Goal: Find specific page/section: Find specific page/section

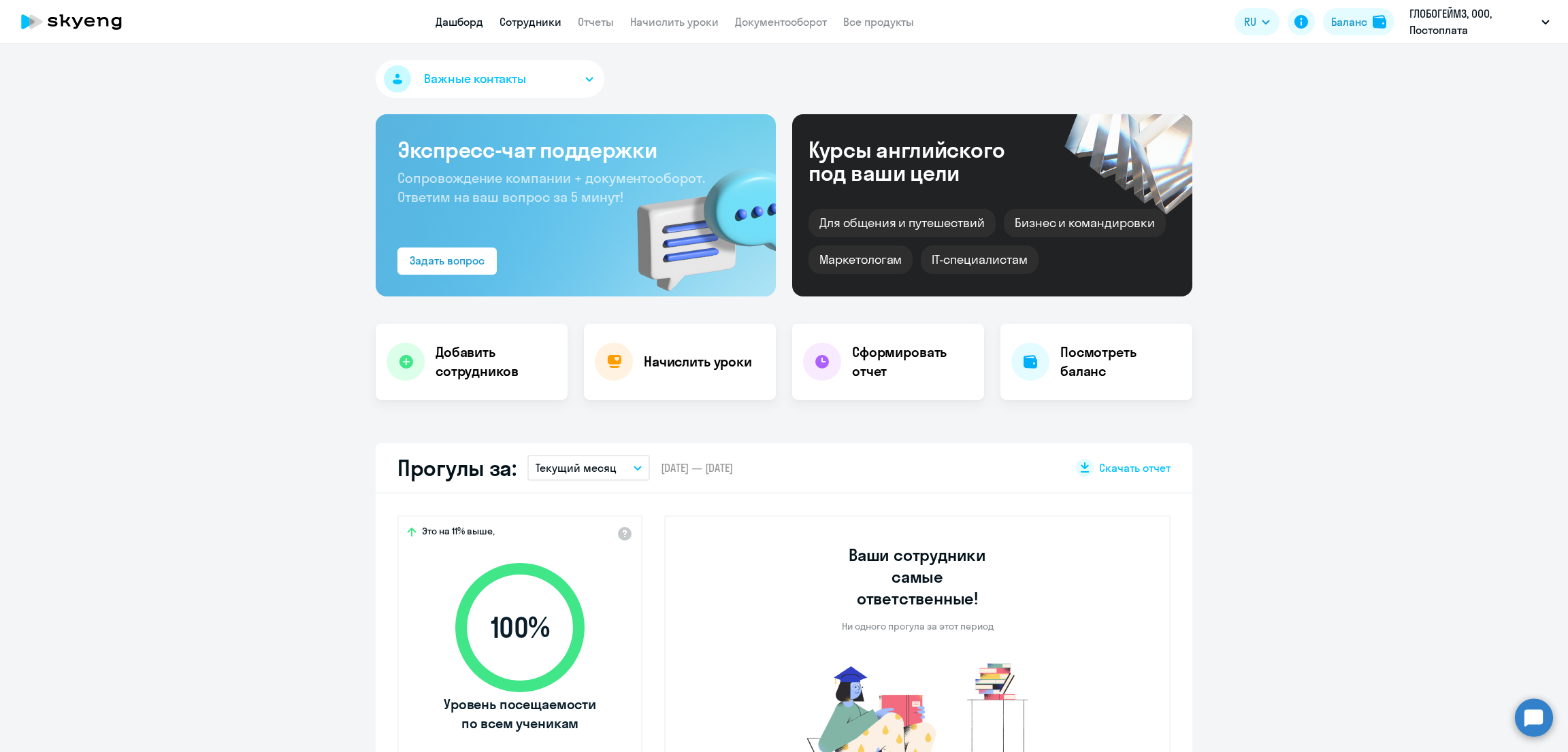
click at [535, 24] on link "Сотрудники" at bounding box center [530, 22] width 62 height 13
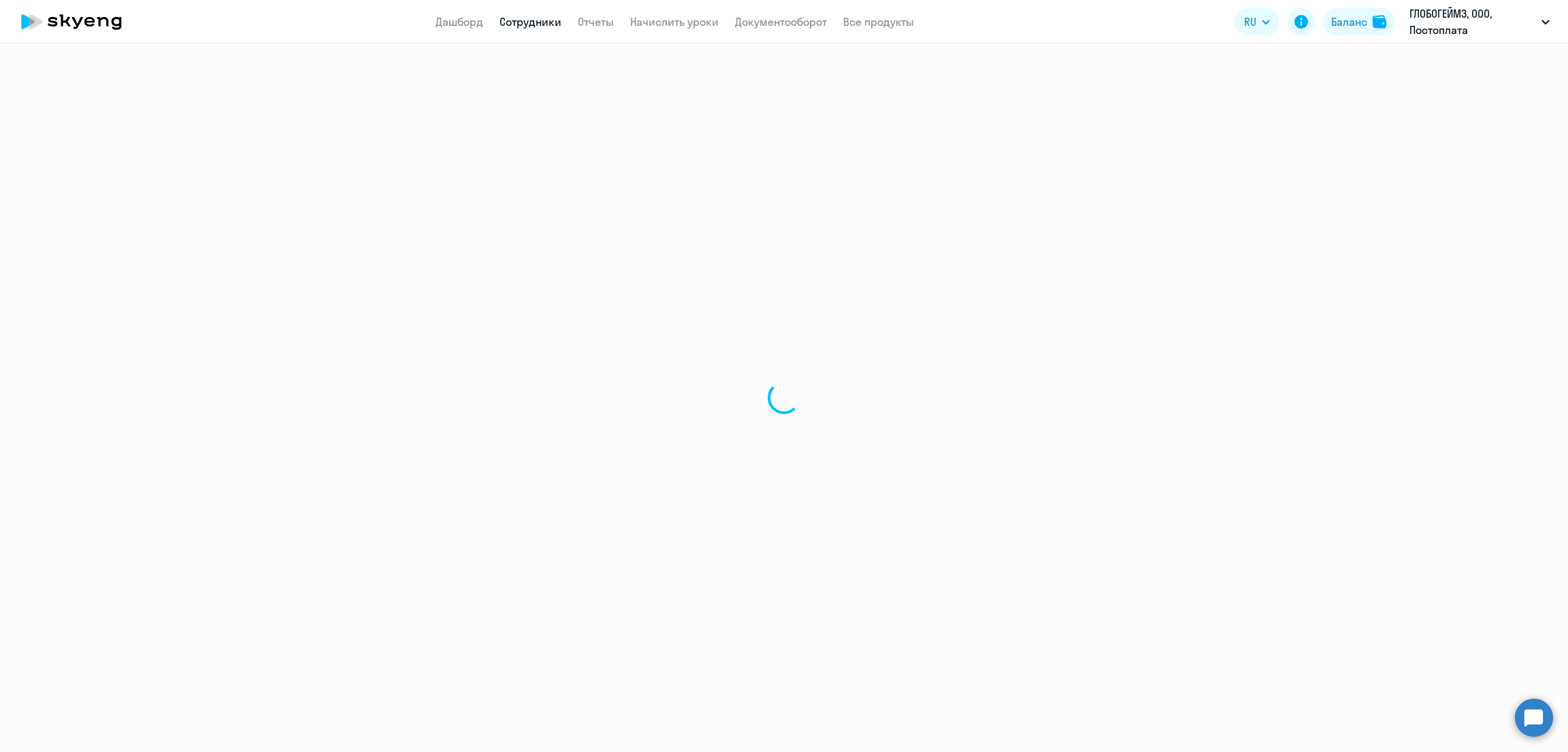
select select "30"
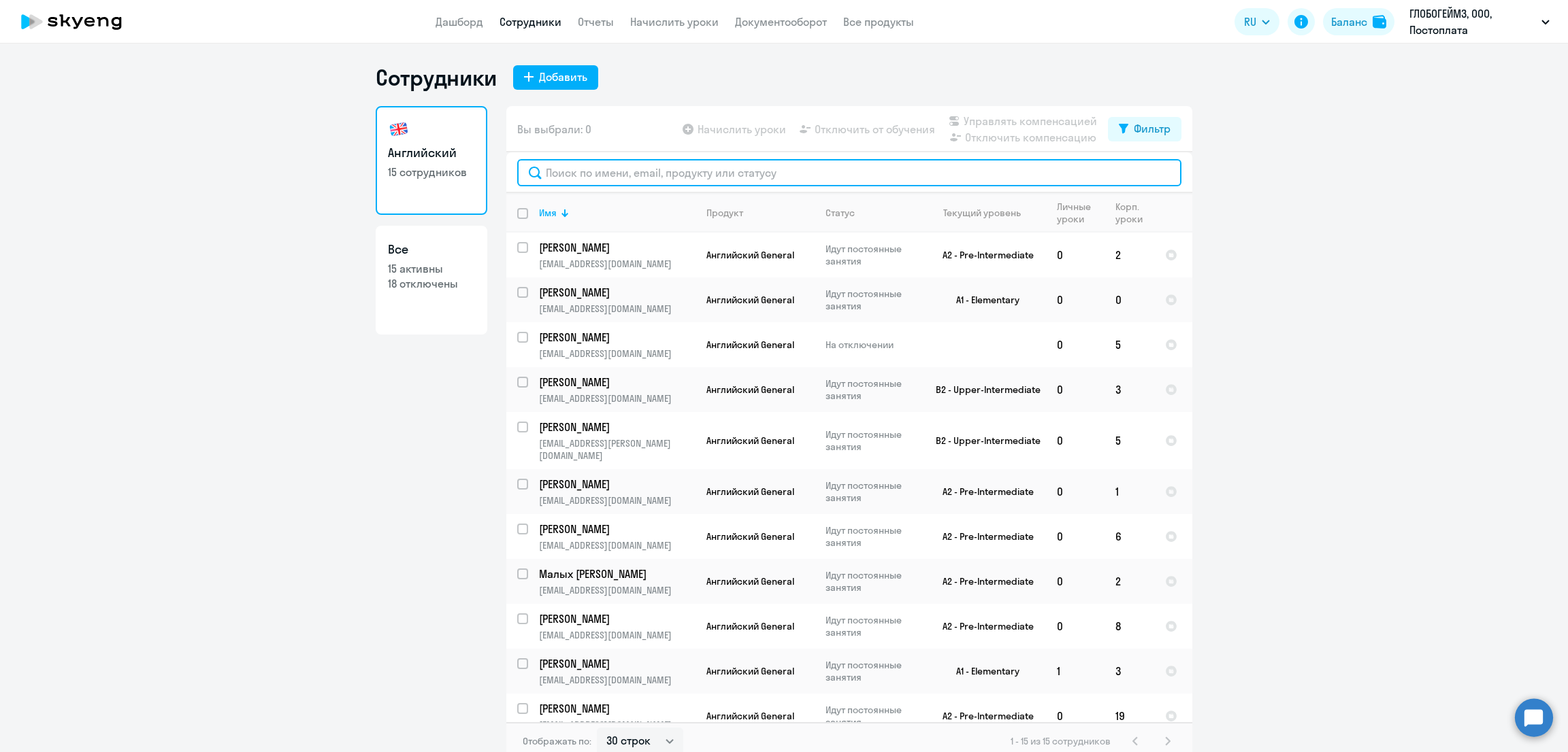
click at [644, 165] on input "text" at bounding box center [849, 173] width 664 height 27
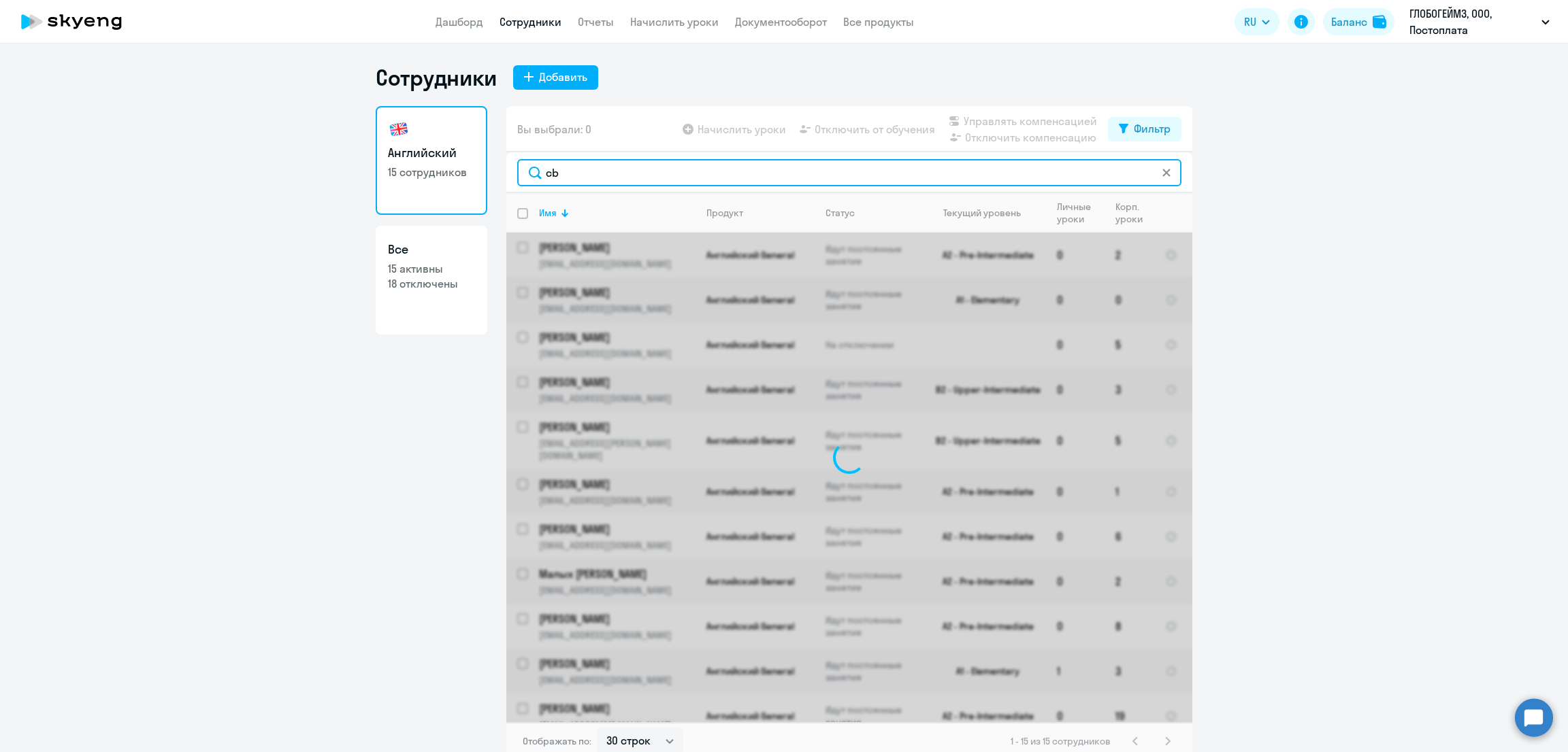
type input "c"
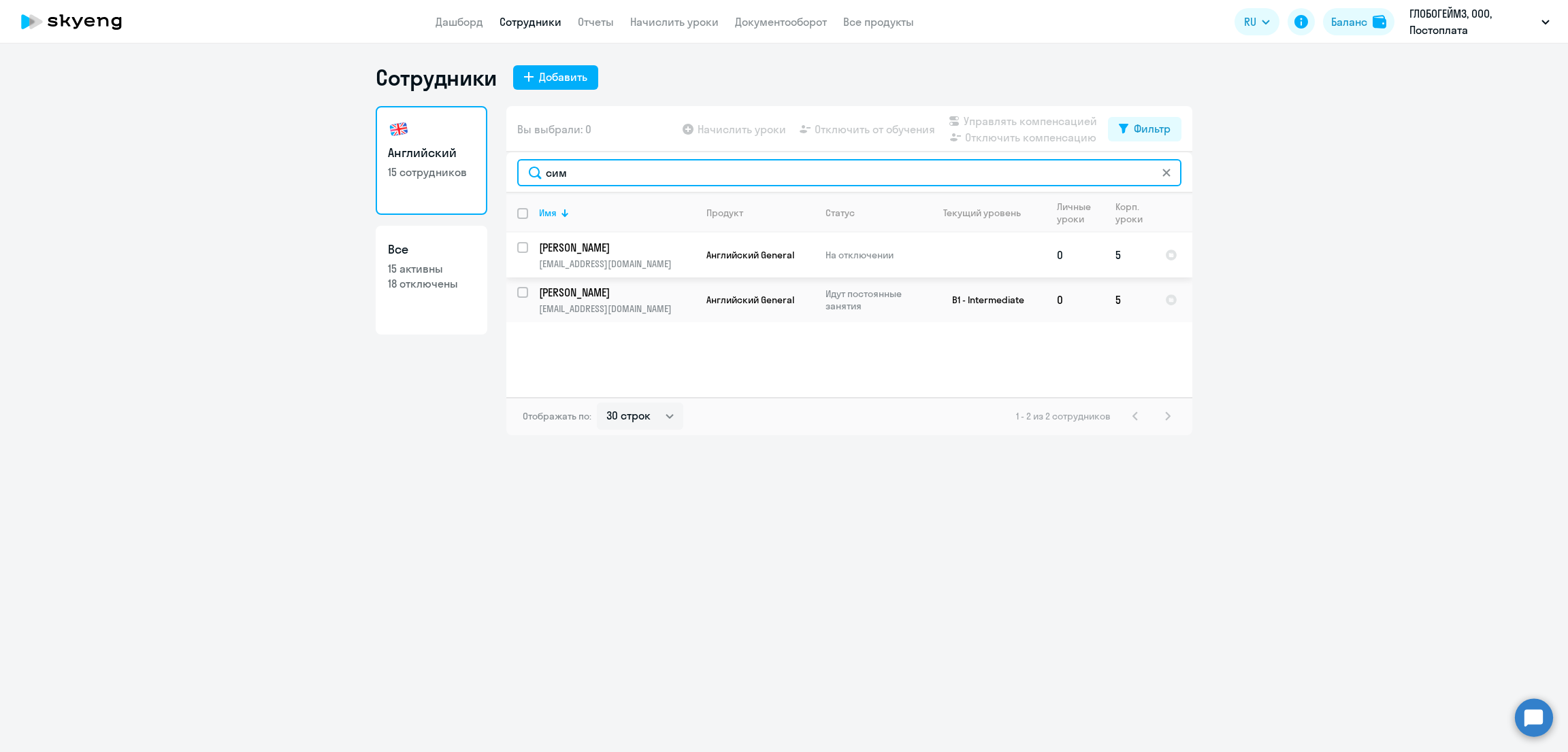
type input "сим"
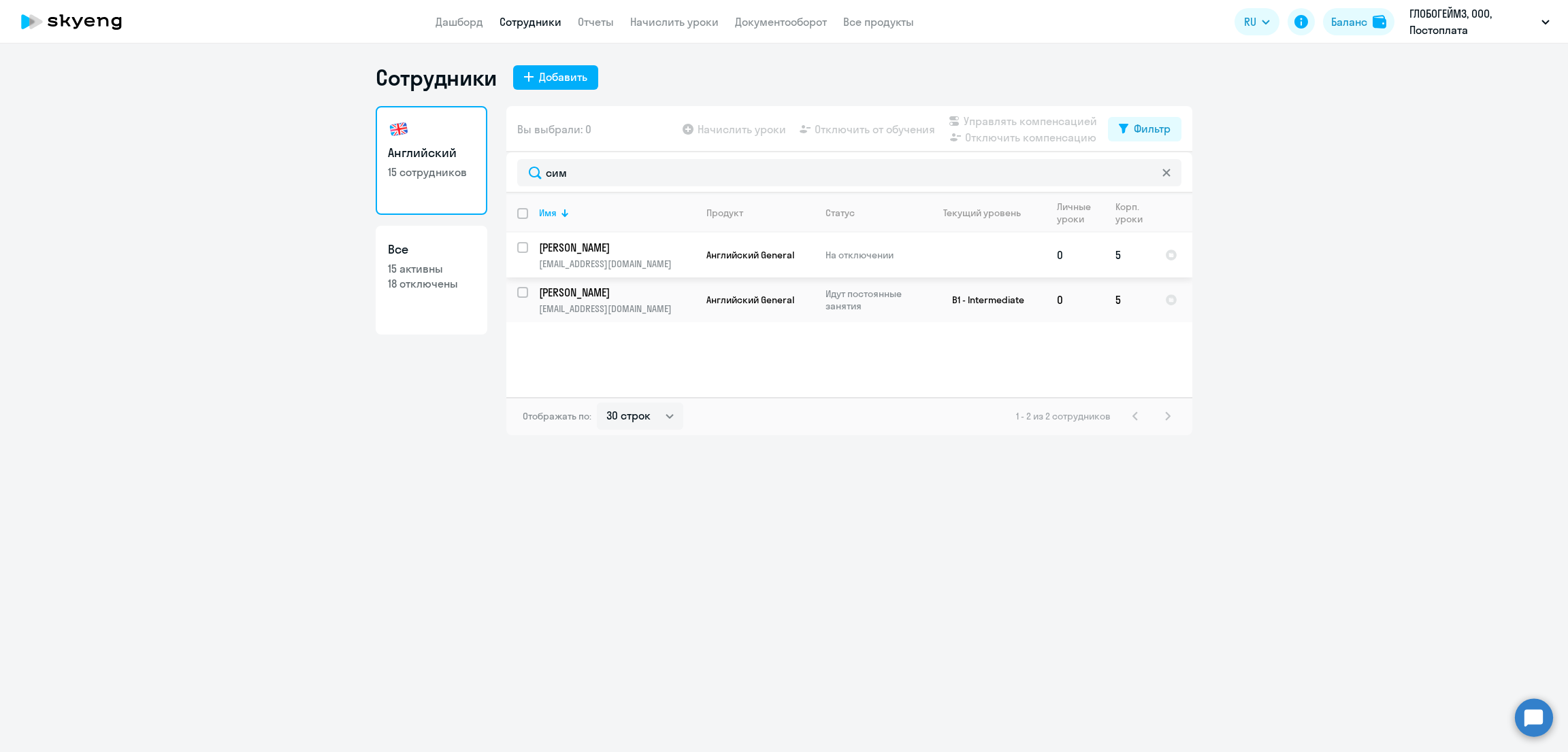
click at [932, 259] on td at bounding box center [982, 255] width 126 height 45
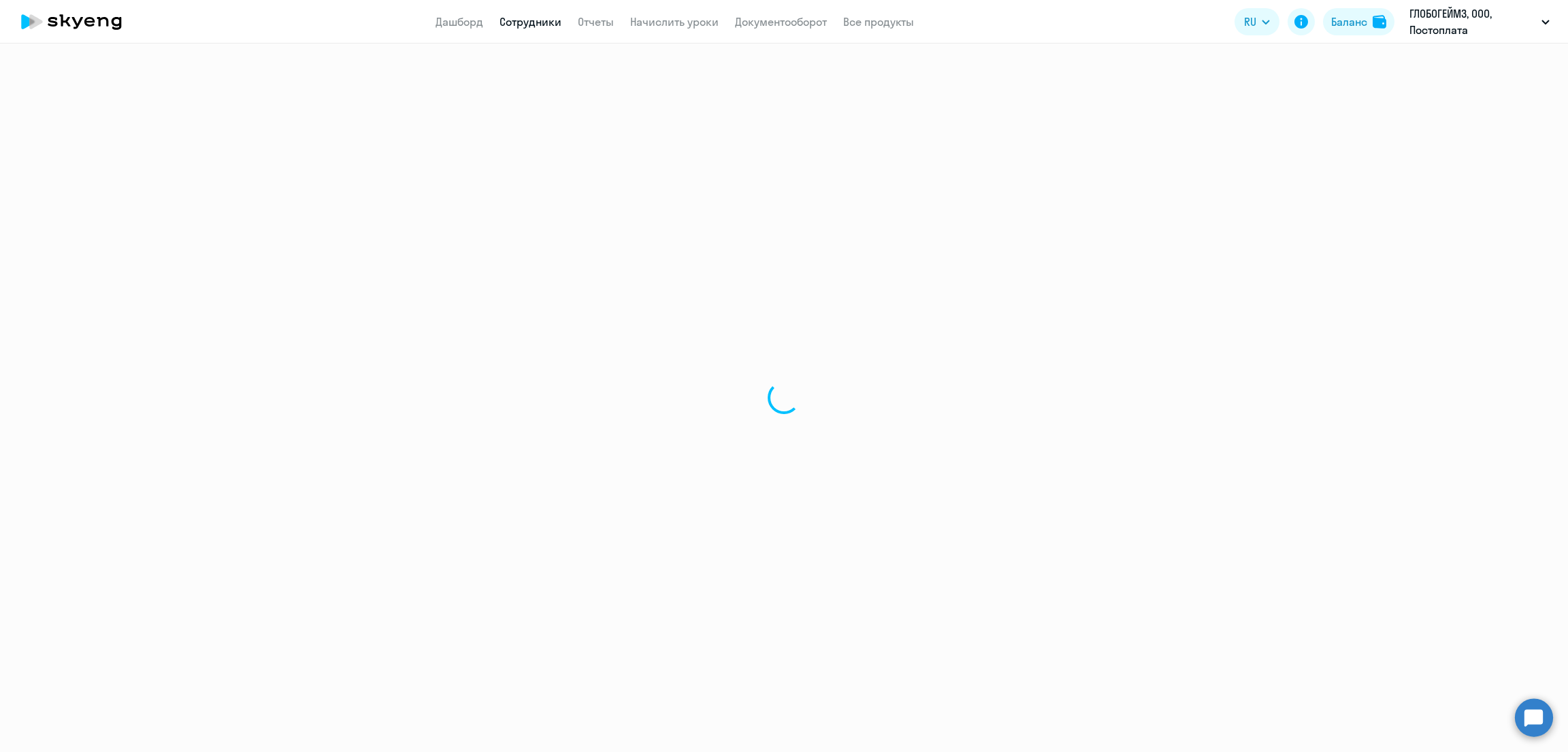
select select "english"
